Goal: Communication & Community: Share content

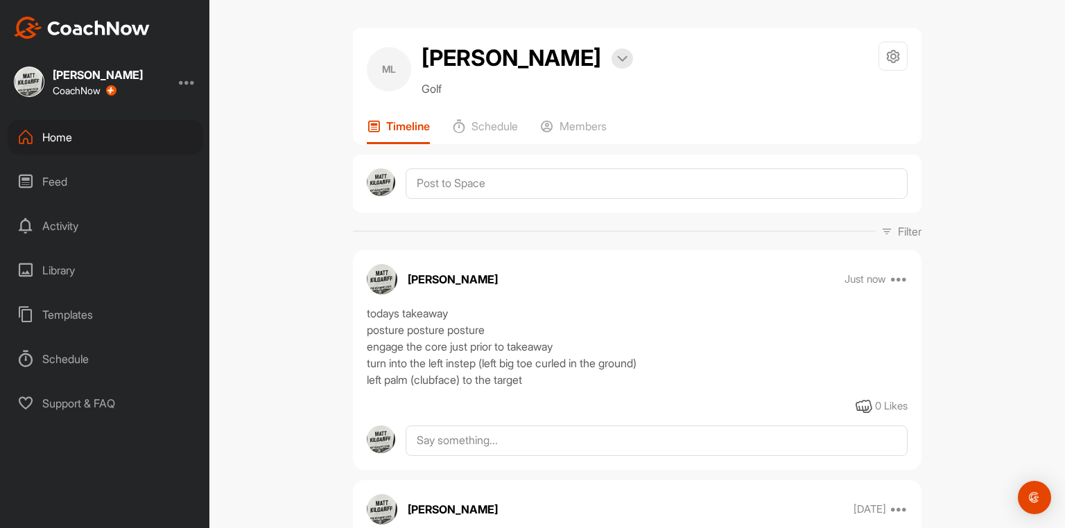
click at [53, 137] on div "Home" at bounding box center [106, 137] width 196 height 35
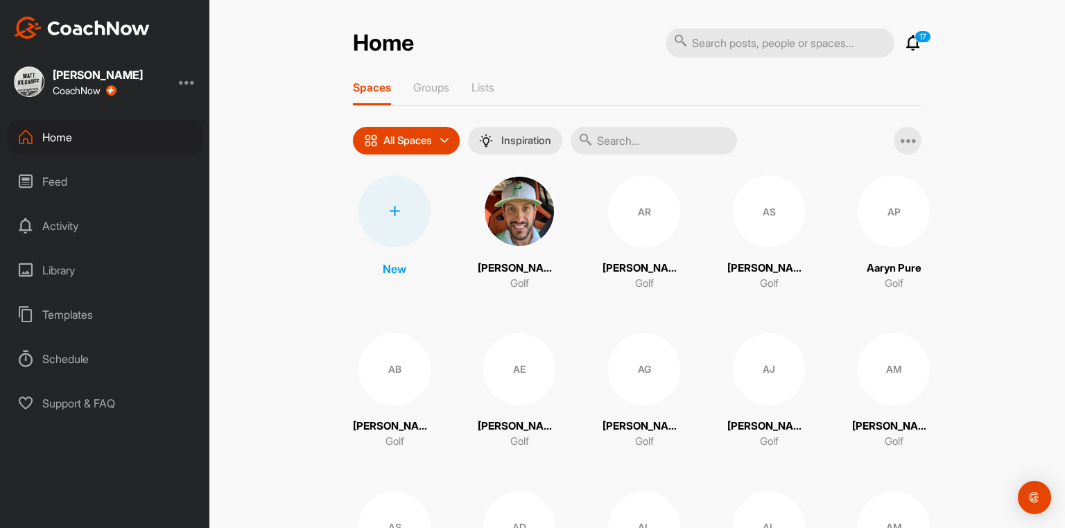
click at [627, 144] on input "text" at bounding box center [654, 141] width 166 height 28
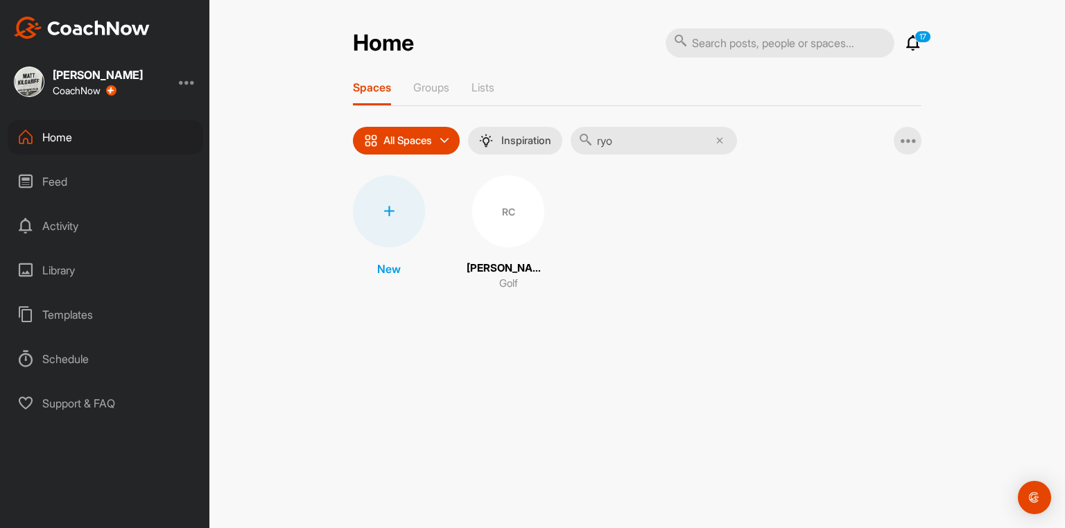
type input "ryo"
click at [495, 241] on div "RC" at bounding box center [508, 211] width 72 height 72
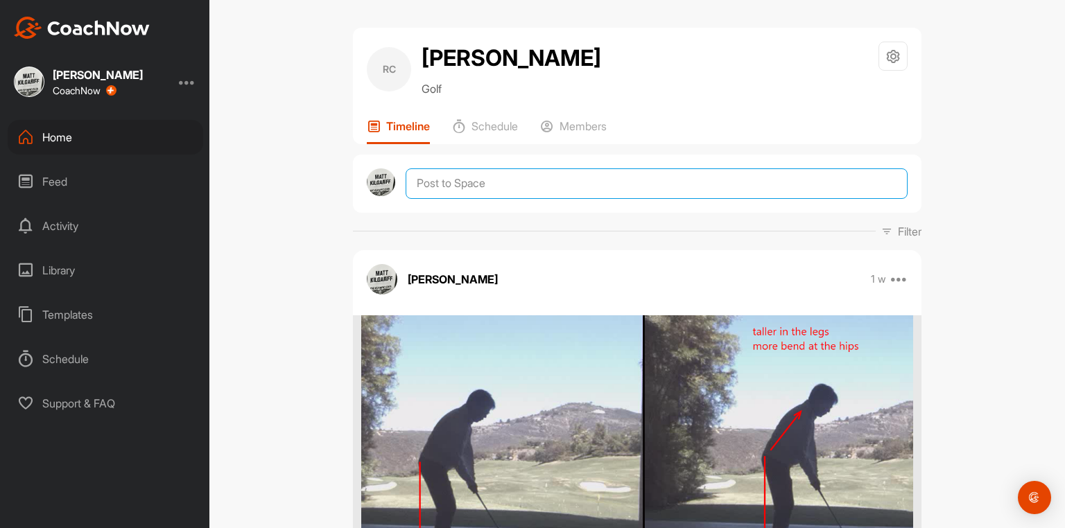
drag, startPoint x: 494, startPoint y: 194, endPoint x: 507, endPoint y: 219, distance: 28.2
click at [494, 194] on textarea at bounding box center [657, 183] width 502 height 31
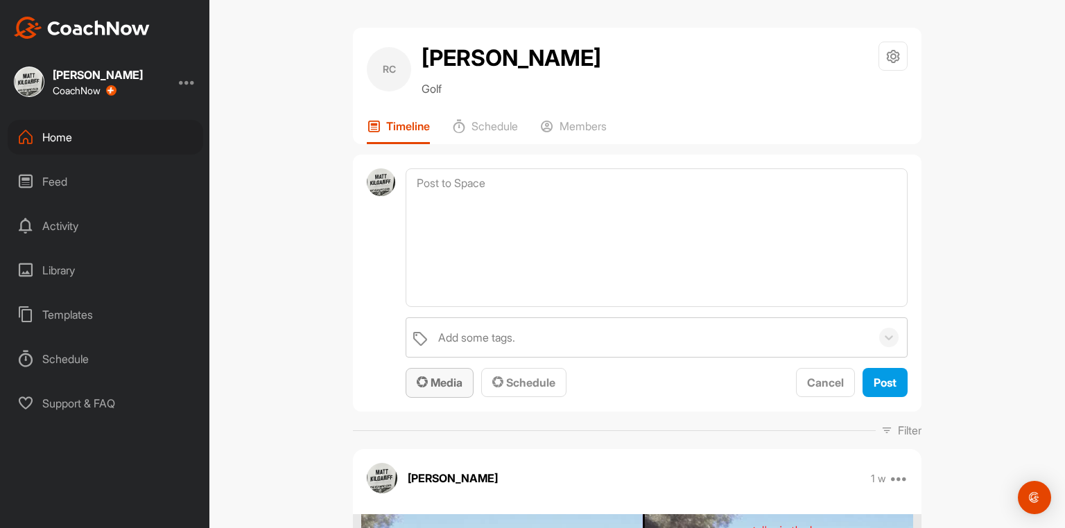
click at [438, 390] on span "Media" at bounding box center [440, 383] width 46 height 14
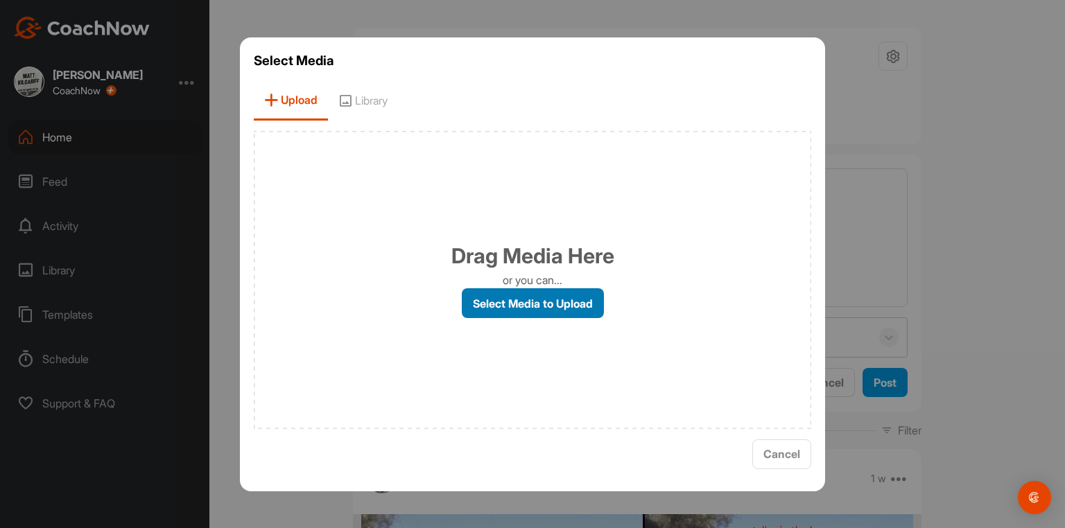
click at [512, 306] on label "Select Media to Upload" at bounding box center [533, 303] width 142 height 30
click at [0, 0] on input "Select Media to Upload" at bounding box center [0, 0] width 0 height 0
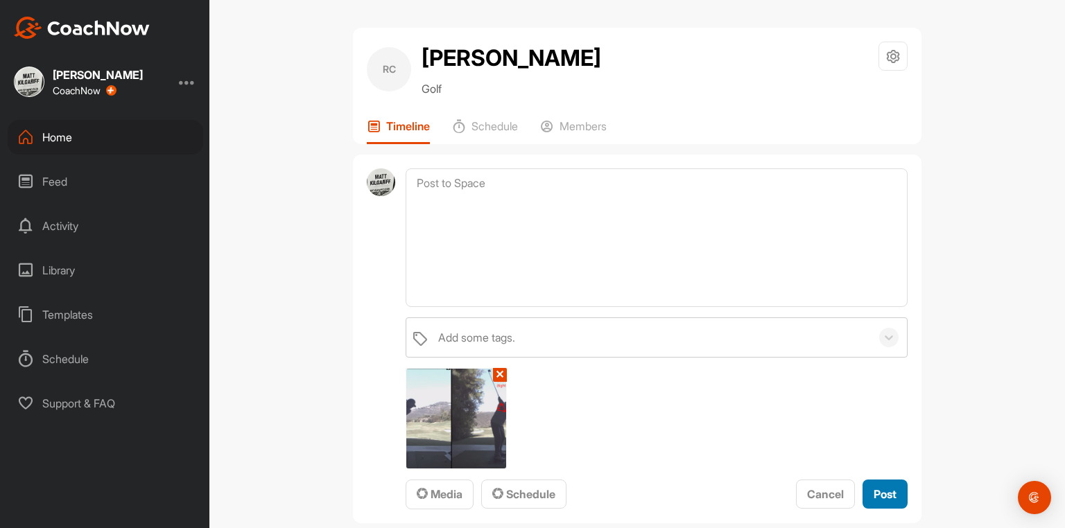
click at [865, 499] on button "Post" at bounding box center [884, 495] width 45 height 30
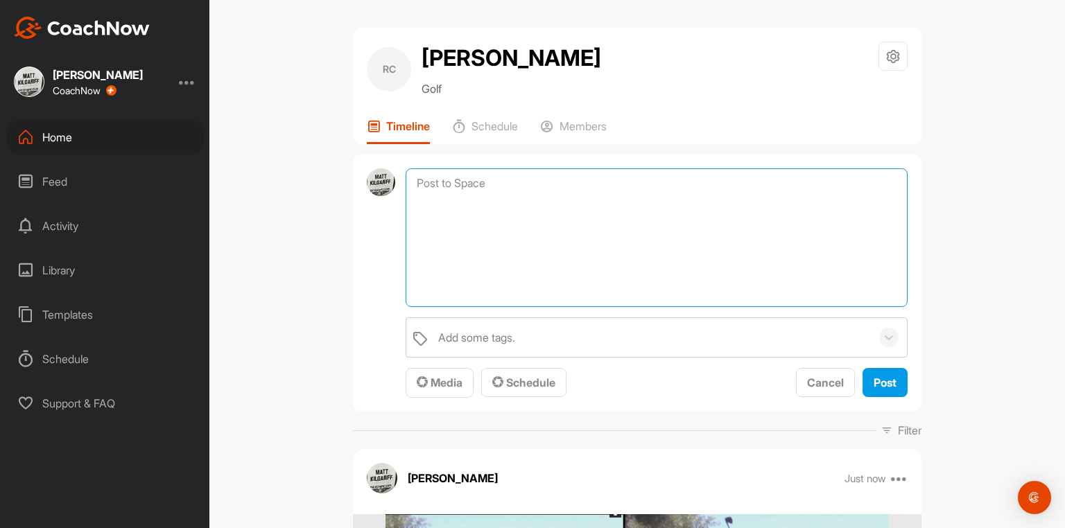
drag, startPoint x: 489, startPoint y: 188, endPoint x: 492, endPoint y: 208, distance: 20.4
click at [489, 190] on textarea at bounding box center [657, 237] width 502 height 139
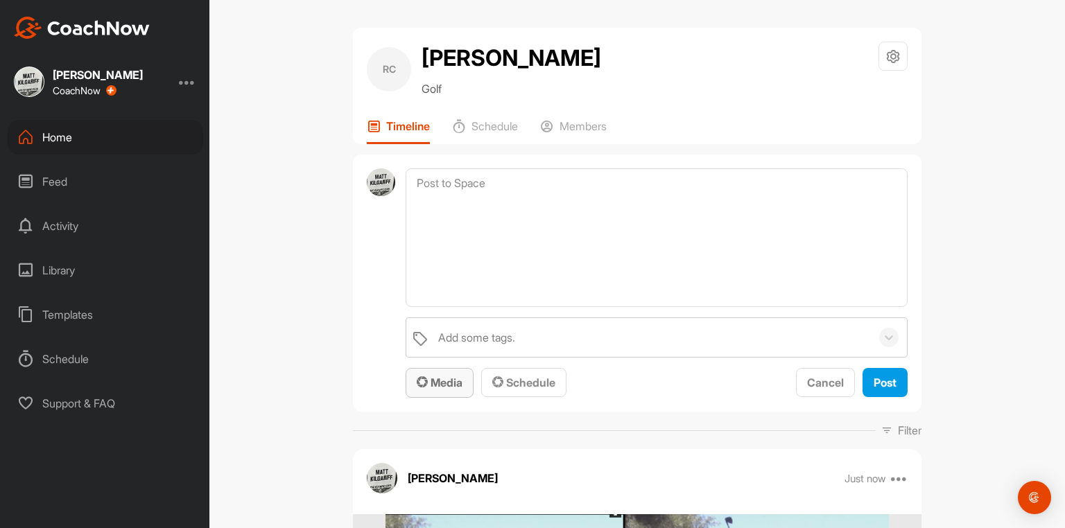
click at [447, 387] on span "Media" at bounding box center [440, 383] width 46 height 14
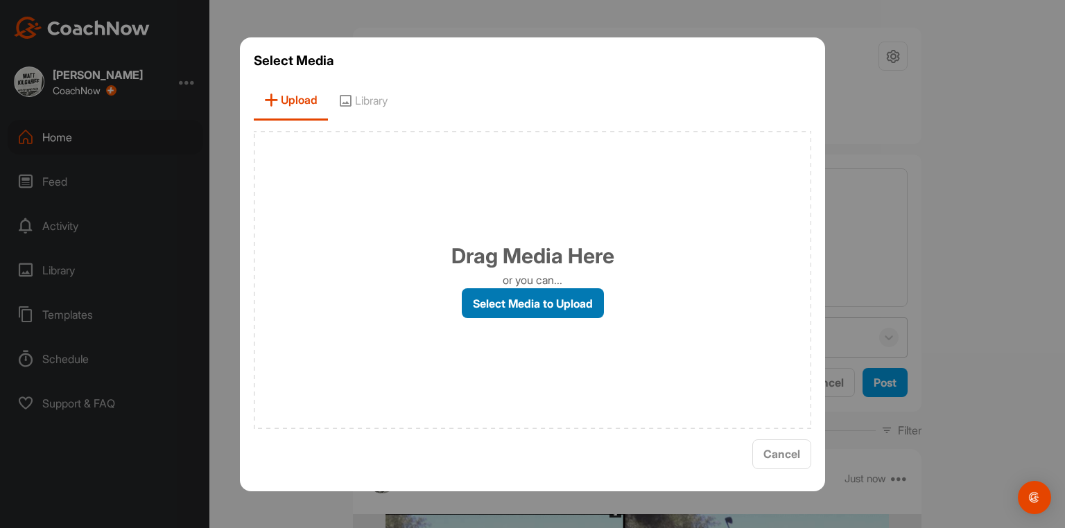
click at [503, 303] on label "Select Media to Upload" at bounding box center [533, 303] width 142 height 30
click at [0, 0] on input "Select Media to Upload" at bounding box center [0, 0] width 0 height 0
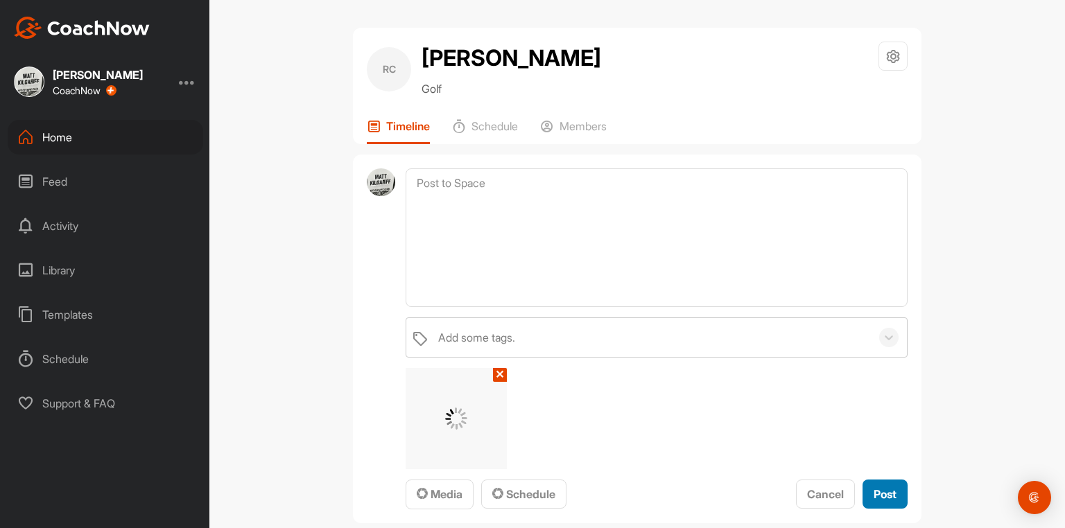
drag, startPoint x: 876, startPoint y: 499, endPoint x: 847, endPoint y: 460, distance: 48.1
click at [876, 499] on span "Post" at bounding box center [885, 494] width 23 height 14
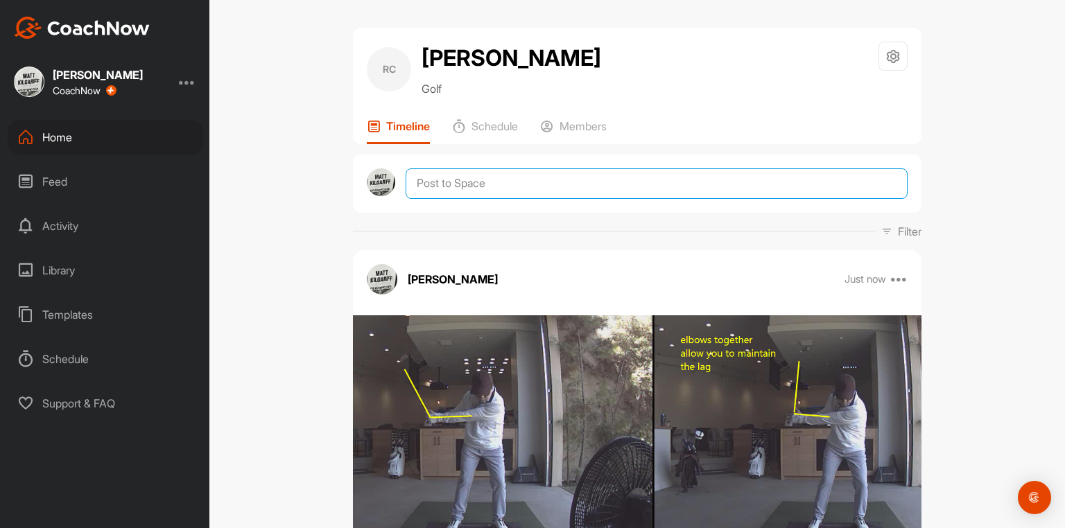
drag, startPoint x: 509, startPoint y: 197, endPoint x: 514, endPoint y: 232, distance: 35.7
click at [509, 198] on textarea at bounding box center [657, 183] width 502 height 31
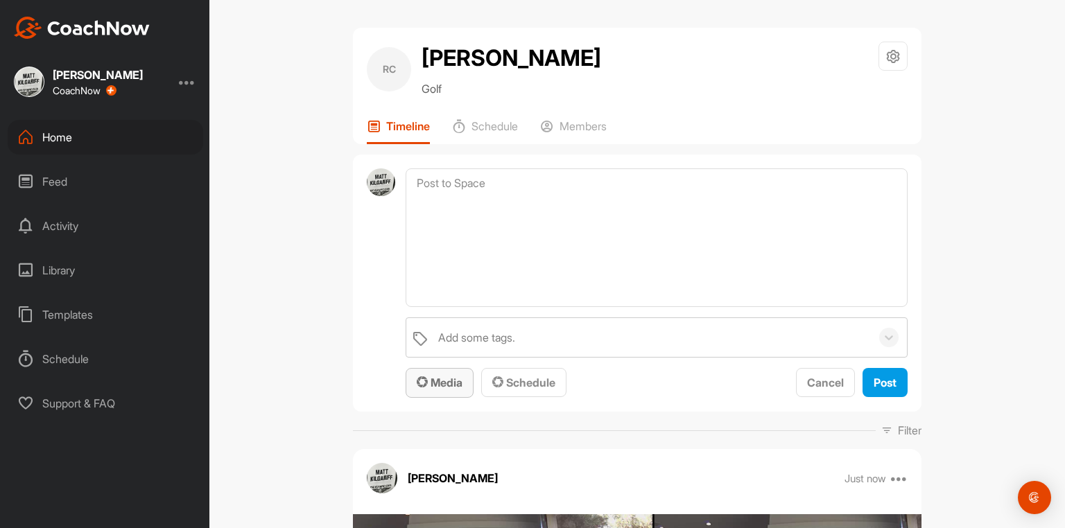
click at [440, 390] on span "Media" at bounding box center [440, 383] width 46 height 14
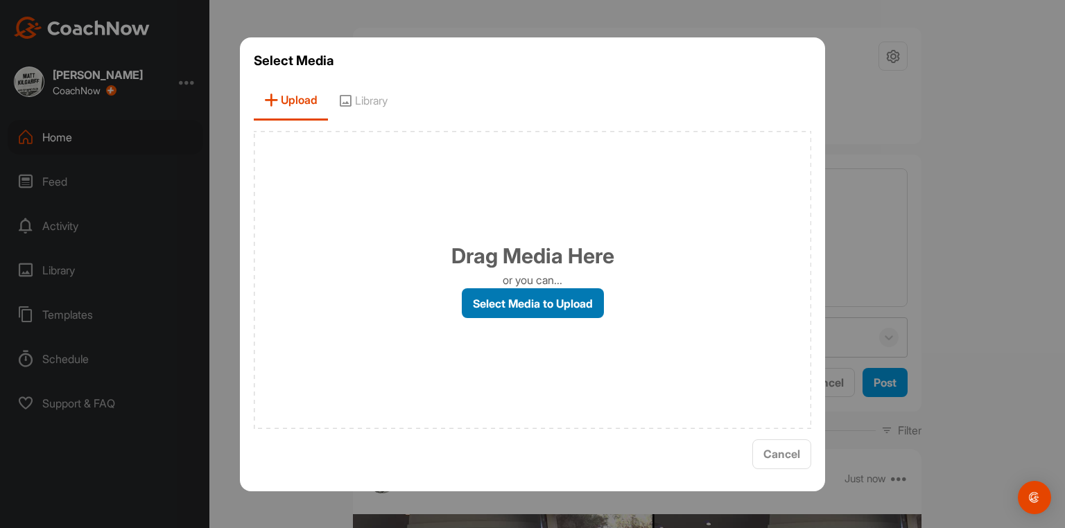
click at [523, 305] on label "Select Media to Upload" at bounding box center [533, 303] width 142 height 30
click at [0, 0] on input "Select Media to Upload" at bounding box center [0, 0] width 0 height 0
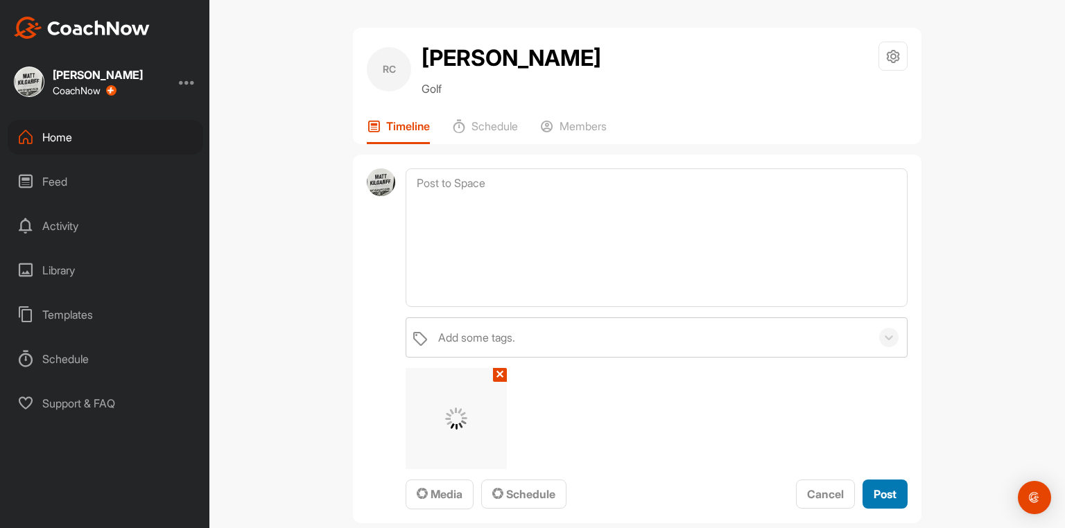
click at [876, 496] on div "Post" at bounding box center [885, 494] width 23 height 17
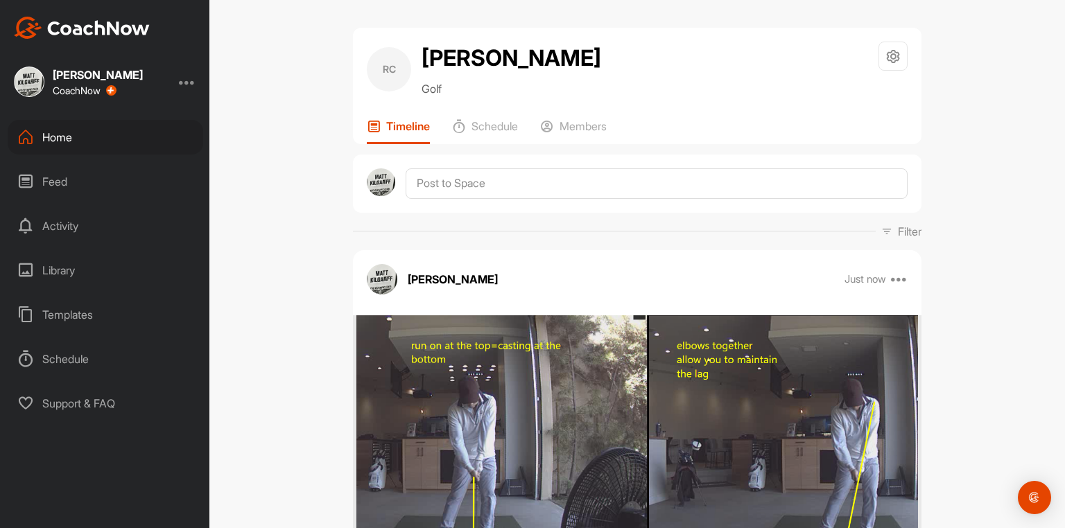
drag, startPoint x: 571, startPoint y: 175, endPoint x: 568, endPoint y: 186, distance: 11.4
click at [570, 177] on div at bounding box center [637, 184] width 568 height 58
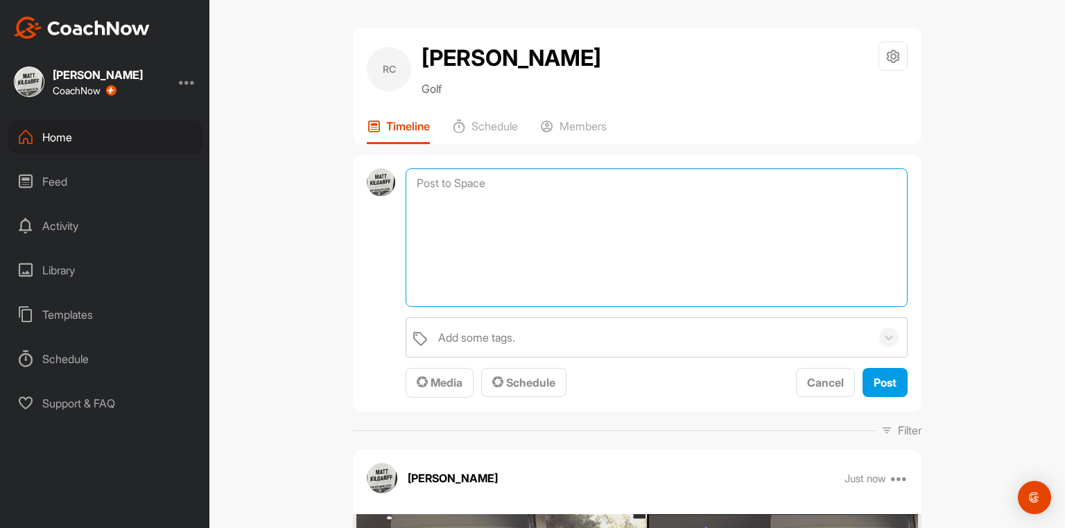
click at [501, 189] on textarea at bounding box center [657, 237] width 502 height 139
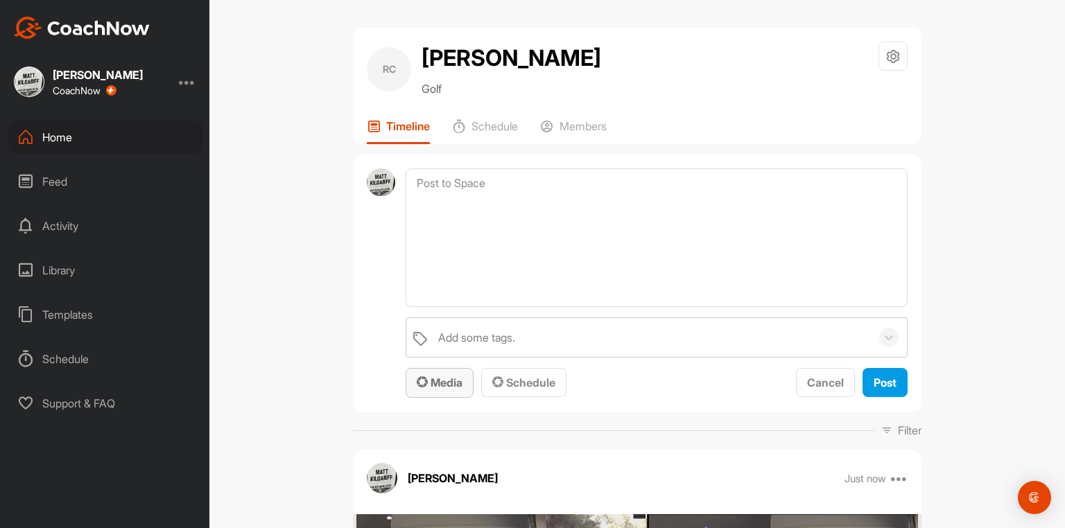
click at [438, 390] on span "Media" at bounding box center [440, 383] width 46 height 14
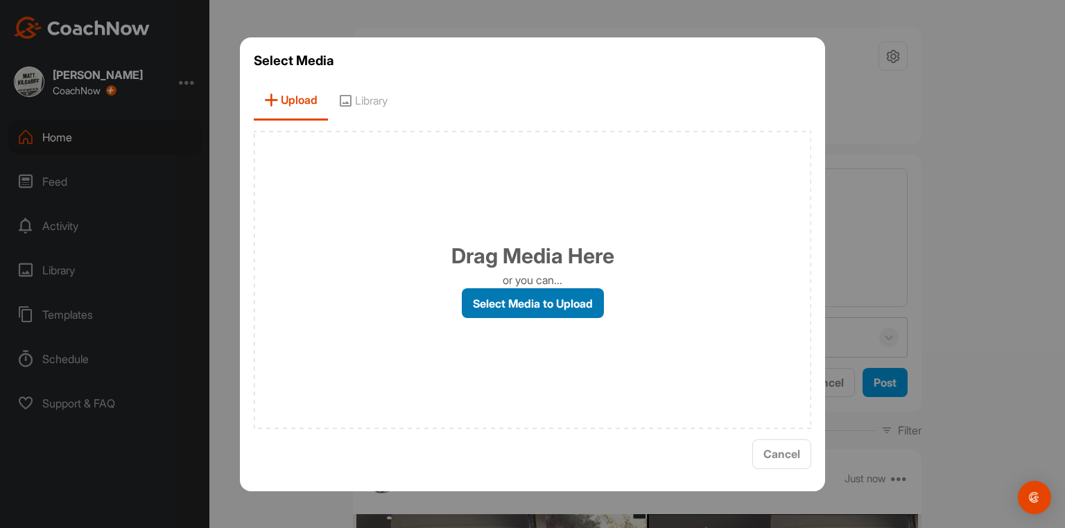
click at [530, 309] on label "Select Media to Upload" at bounding box center [533, 303] width 142 height 30
click at [0, 0] on input "Select Media to Upload" at bounding box center [0, 0] width 0 height 0
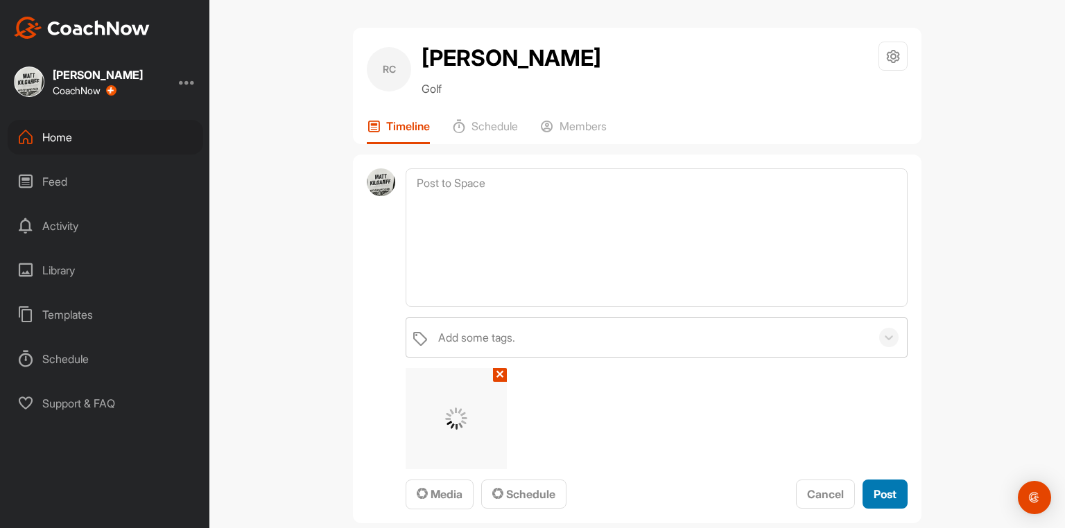
click at [879, 494] on button "Post" at bounding box center [884, 495] width 45 height 30
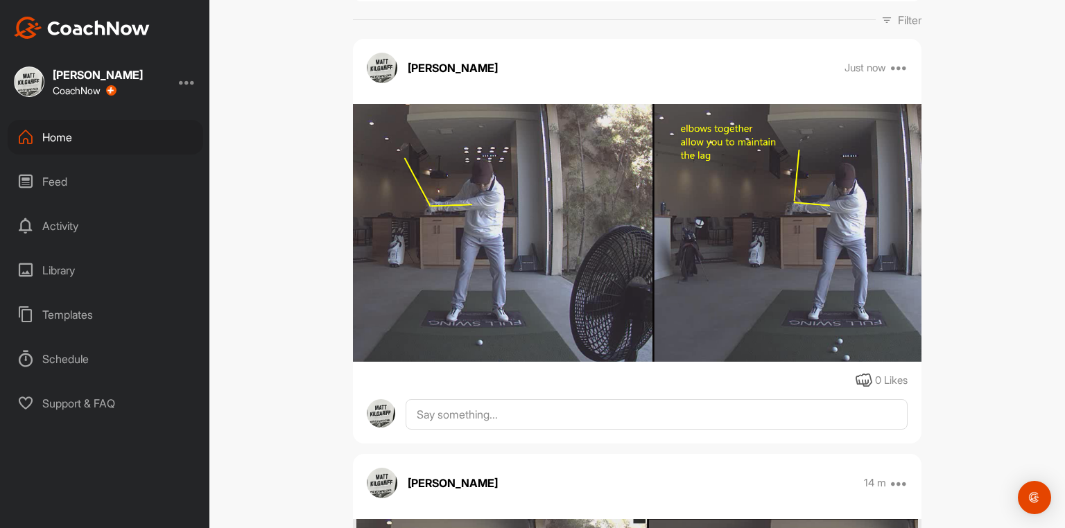
scroll to position [55, 0]
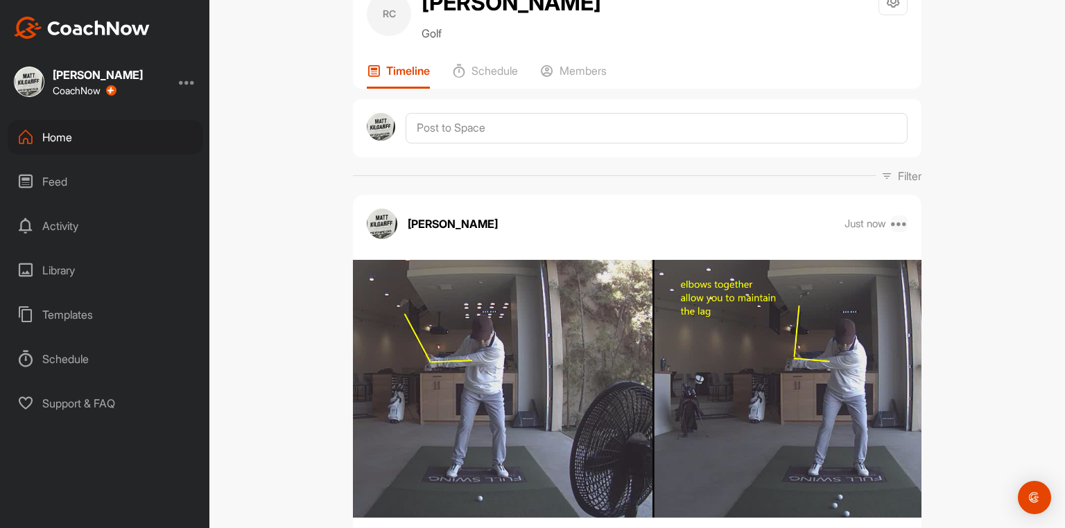
click at [894, 229] on icon at bounding box center [899, 224] width 17 height 17
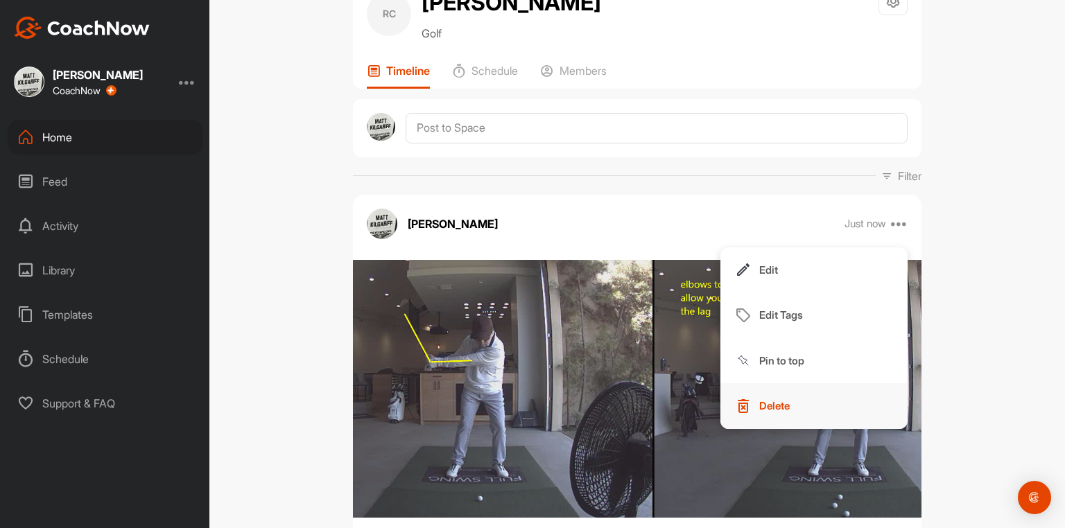
click at [770, 409] on p "Delete" at bounding box center [774, 406] width 31 height 15
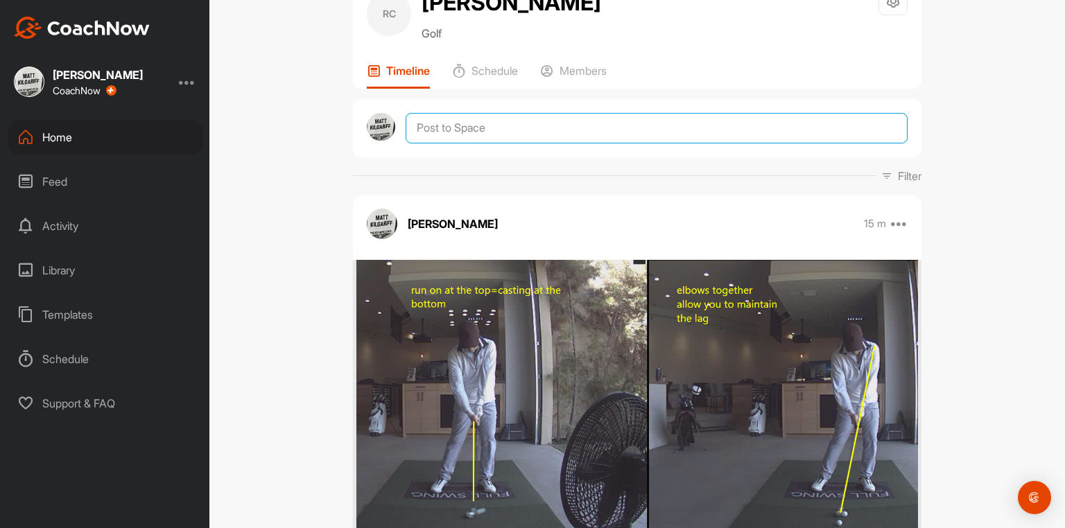
drag, startPoint x: 482, startPoint y: 144, endPoint x: 463, endPoint y: 185, distance: 45.0
click at [481, 144] on textarea at bounding box center [657, 128] width 502 height 31
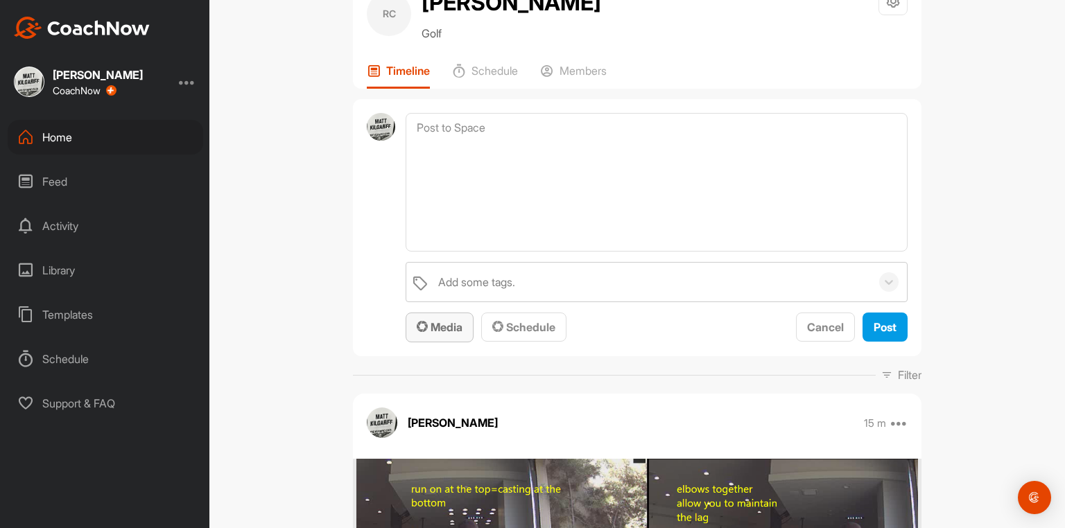
click at [446, 342] on button "Media" at bounding box center [440, 328] width 68 height 30
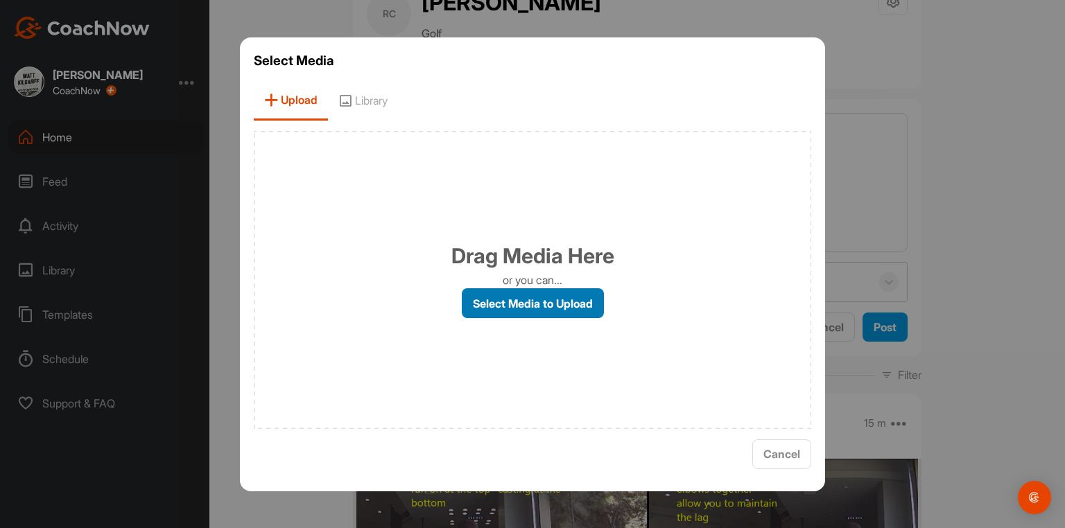
click at [534, 295] on label "Select Media to Upload" at bounding box center [533, 303] width 142 height 30
click at [0, 0] on input "Select Media to Upload" at bounding box center [0, 0] width 0 height 0
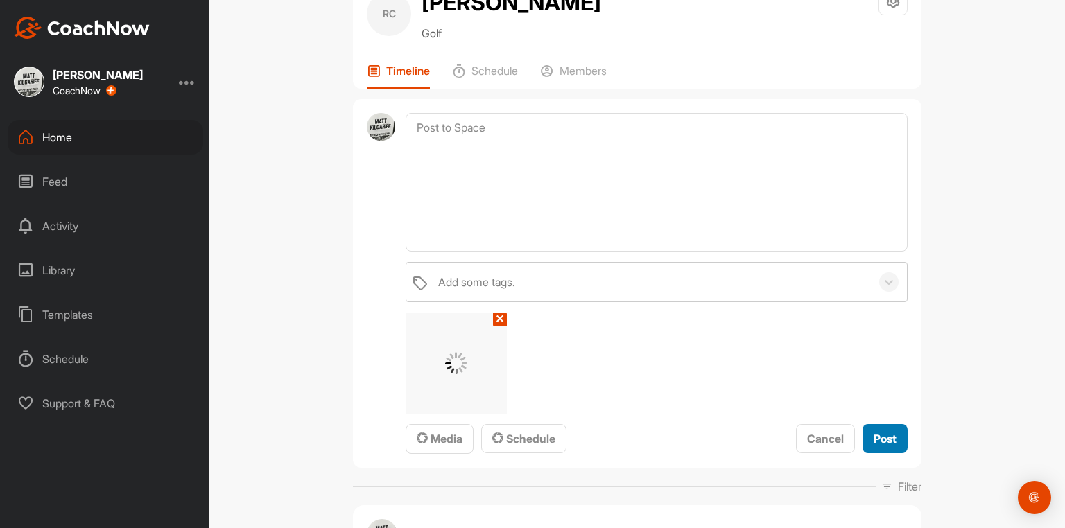
click at [883, 447] on div "Post" at bounding box center [885, 439] width 23 height 17
